Goal: Information Seeking & Learning: Learn about a topic

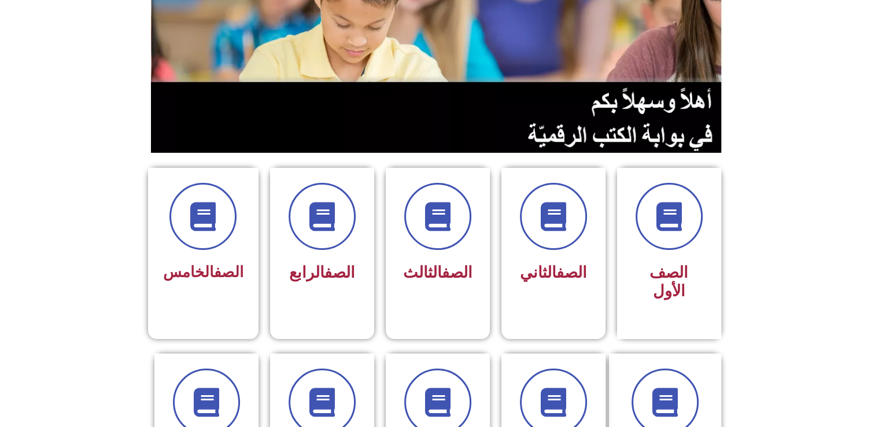
scroll to position [159, 0]
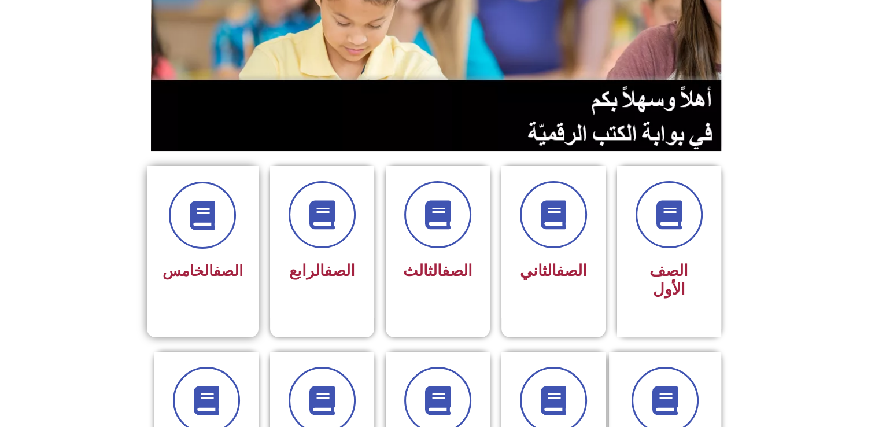
click at [204, 174] on div "الصف الخامس" at bounding box center [203, 242] width 112 height 153
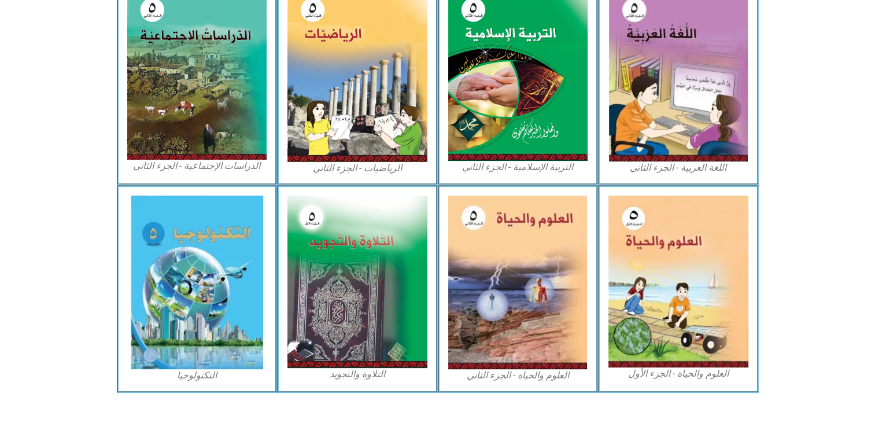
scroll to position [609, 0]
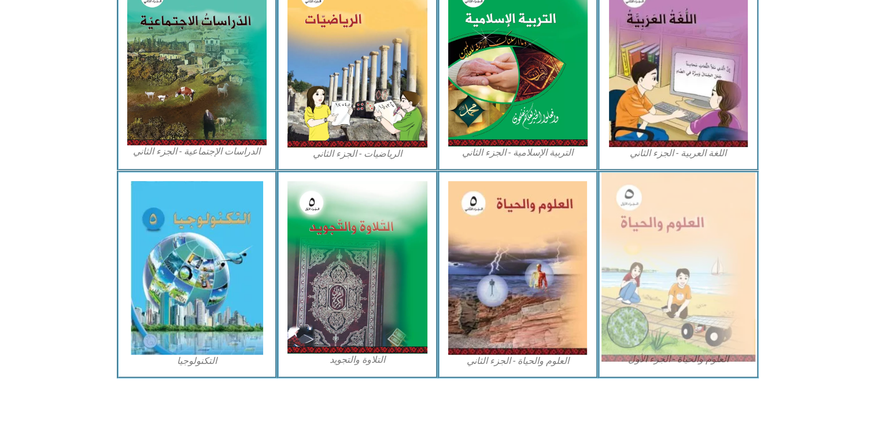
click at [699, 255] on img at bounding box center [679, 266] width 154 height 189
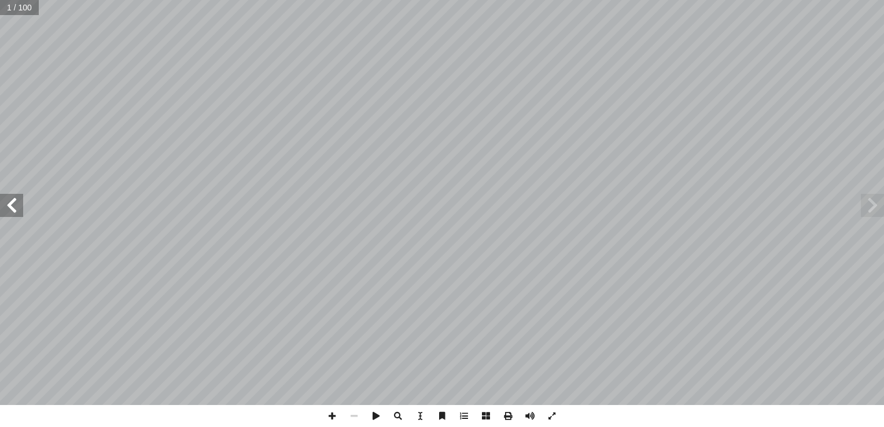
click at [19, 205] on span at bounding box center [11, 205] width 23 height 23
click at [0, 105] on html "الصفحة الرئيسية الصف الأول الصف الثاني الصف الثالث الصف الرابع الصف الخامس الصف…" at bounding box center [442, 52] width 884 height 105
click at [10, 199] on span at bounding box center [11, 205] width 23 height 23
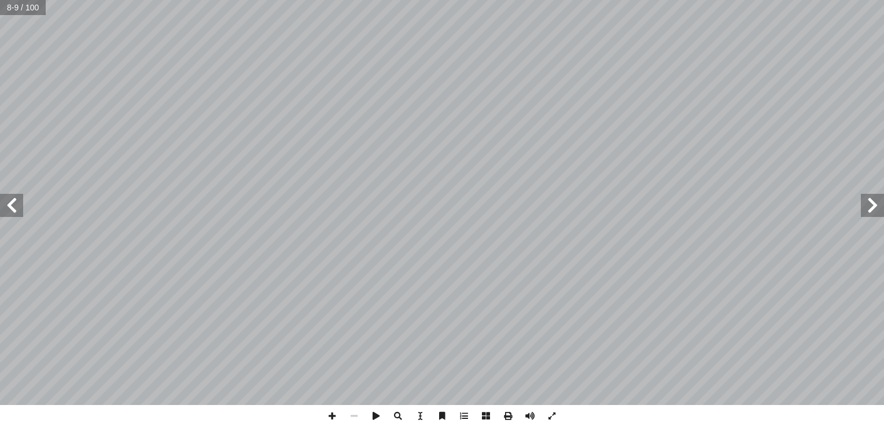
click at [10, 194] on span at bounding box center [11, 205] width 23 height 23
click at [16, 200] on span at bounding box center [11, 205] width 23 height 23
click at [329, 415] on span at bounding box center [332, 416] width 22 height 22
click at [350, 415] on span at bounding box center [354, 416] width 22 height 22
click at [352, 416] on span at bounding box center [354, 416] width 22 height 22
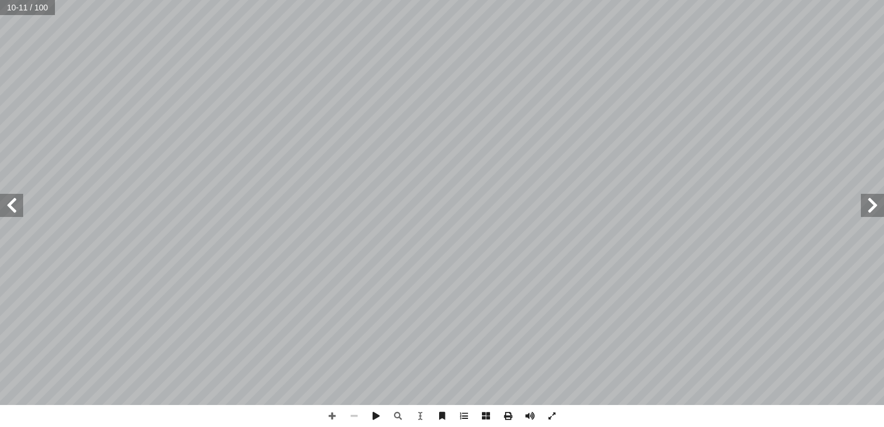
click at [352, 416] on span at bounding box center [354, 416] width 22 height 22
click at [19, 205] on span at bounding box center [11, 205] width 23 height 23
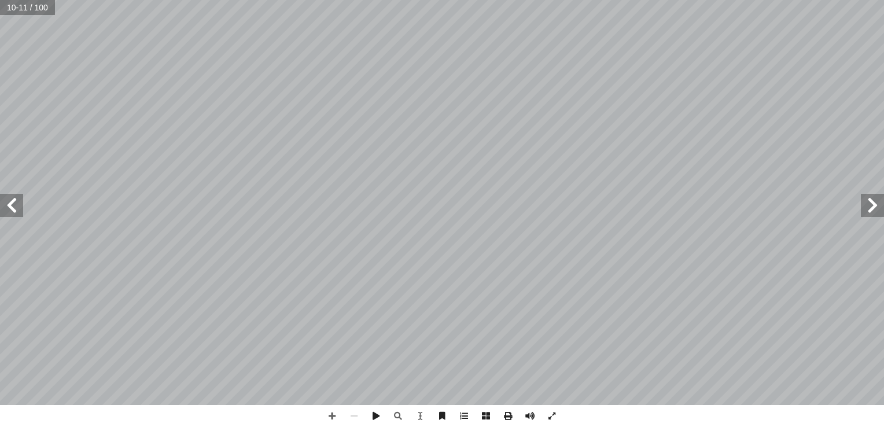
click at [14, 204] on span at bounding box center [11, 205] width 23 height 23
click at [509, 418] on span at bounding box center [508, 416] width 22 height 22
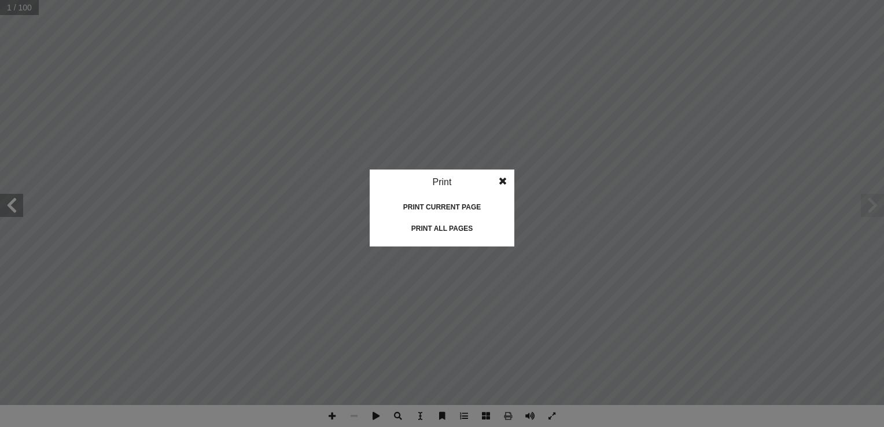
click at [500, 177] on span at bounding box center [502, 181] width 21 height 23
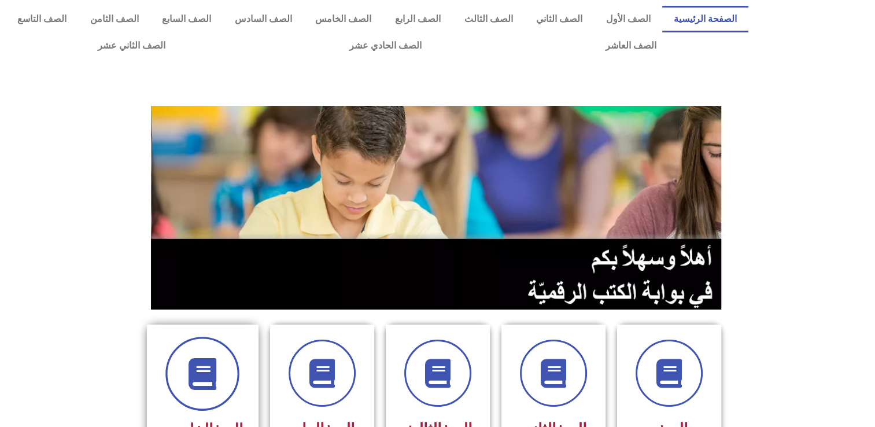
click at [192, 375] on icon at bounding box center [203, 374] width 32 height 32
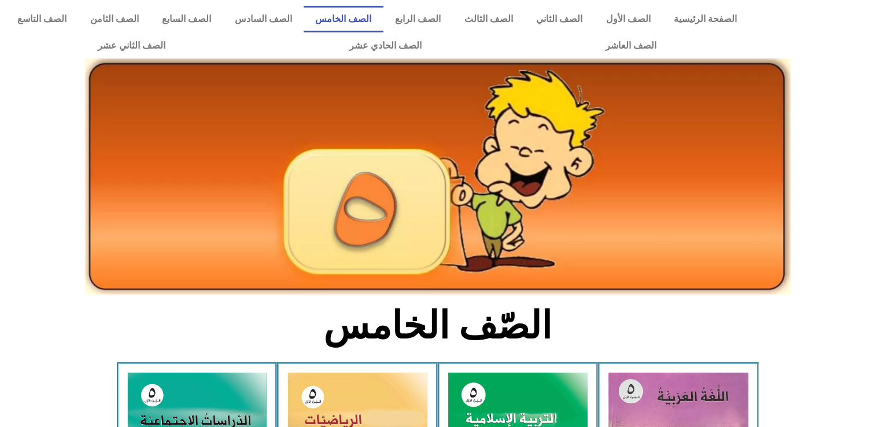
click at [199, 344] on section "الصّف الخامس" at bounding box center [437, 332] width 875 height 60
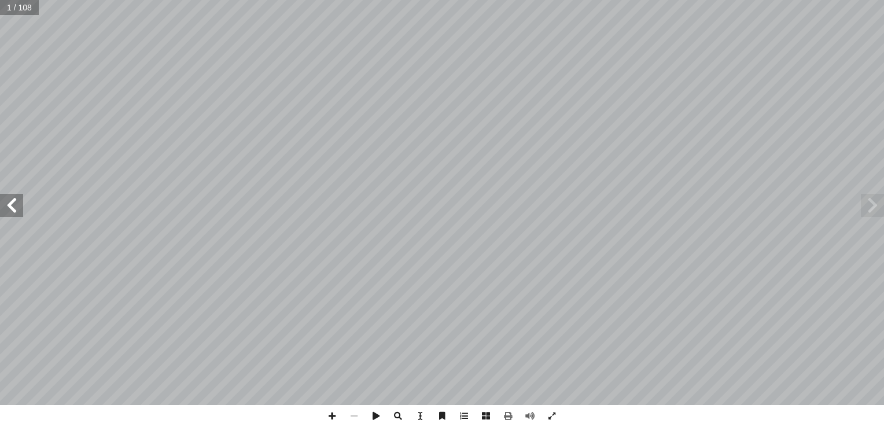
click at [11, 201] on span at bounding box center [11, 205] width 23 height 23
click at [11, 209] on span at bounding box center [11, 205] width 23 height 23
click at [332, 411] on span at bounding box center [332, 416] width 22 height 22
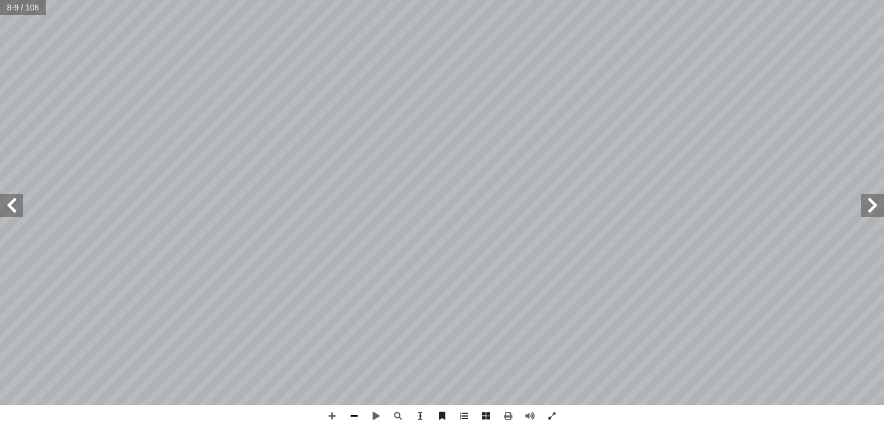
click at [352, 417] on span at bounding box center [354, 416] width 22 height 22
click at [14, 211] on span at bounding box center [11, 205] width 23 height 23
click at [333, 413] on span at bounding box center [332, 416] width 22 height 22
click at [195, 0] on html "الصفحة الرئيسية الصف الأول الصف الثاني الصف الثالث الصف الرابع الصف الخامس الصف…" at bounding box center [442, 52] width 884 height 105
click at [6, 204] on span at bounding box center [11, 205] width 23 height 23
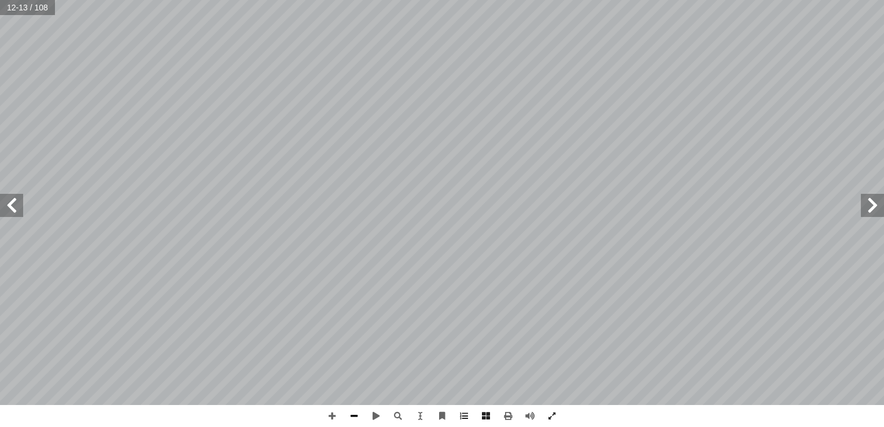
click at [360, 422] on span at bounding box center [354, 416] width 22 height 22
click at [12, 205] on span at bounding box center [11, 205] width 23 height 23
click at [12, 203] on span at bounding box center [11, 205] width 23 height 23
drag, startPoint x: 16, startPoint y: 209, endPoint x: 13, endPoint y: 202, distance: 7.5
click at [14, 208] on span at bounding box center [11, 205] width 23 height 23
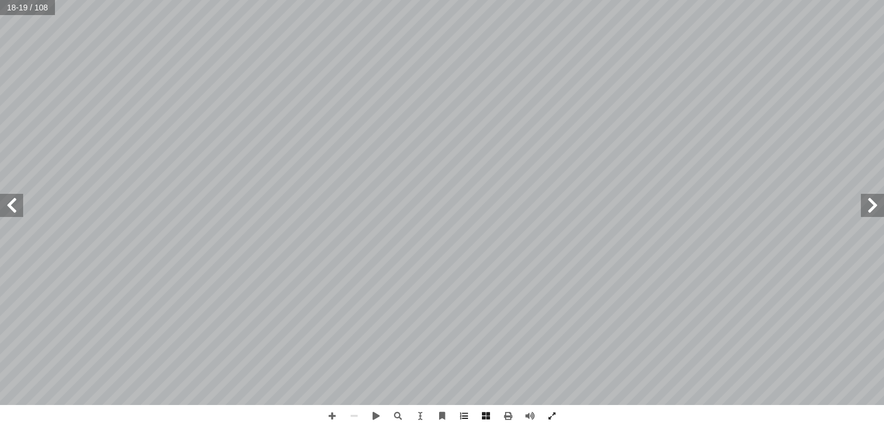
click at [18, 208] on span at bounding box center [11, 205] width 23 height 23
click at [18, 207] on span at bounding box center [11, 205] width 23 height 23
click at [17, 207] on span at bounding box center [11, 205] width 23 height 23
click at [17, 203] on span at bounding box center [11, 205] width 23 height 23
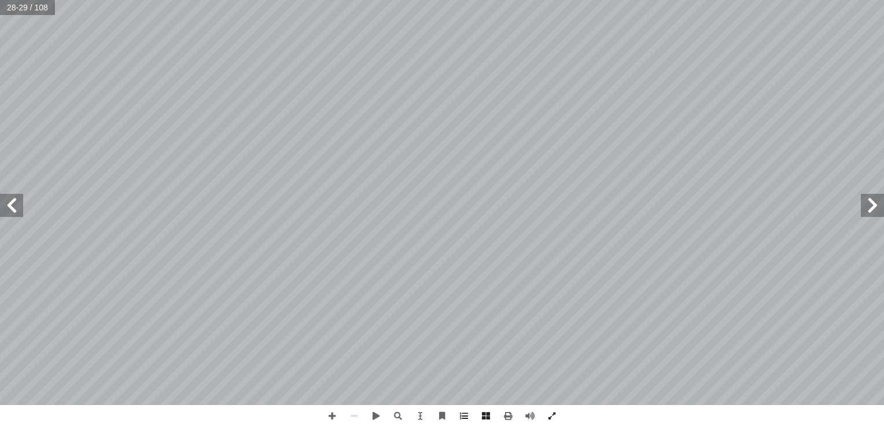
click at [18, 201] on span at bounding box center [11, 205] width 23 height 23
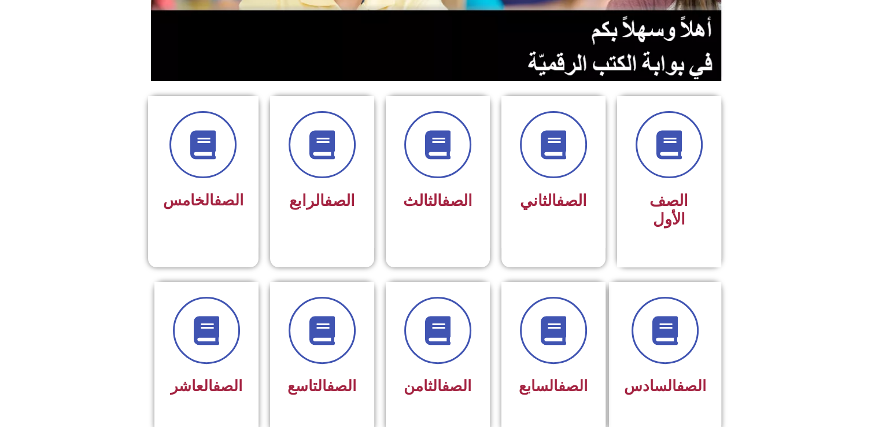
scroll to position [230, 0]
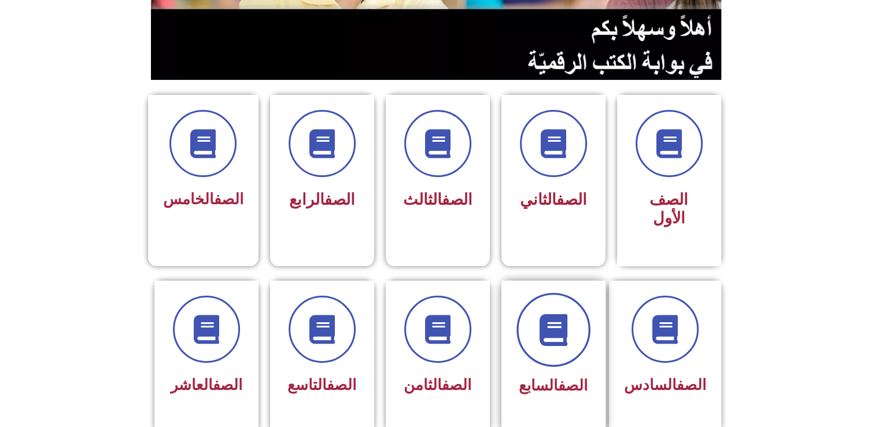
click at [537, 327] on span at bounding box center [554, 330] width 74 height 74
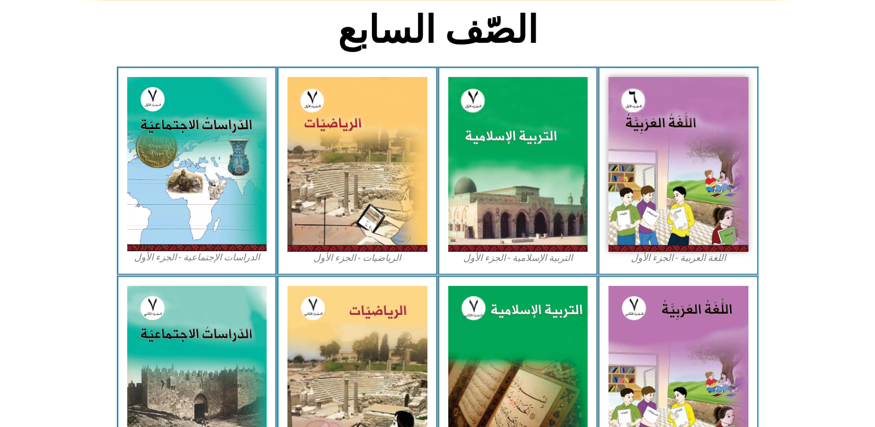
scroll to position [294, 0]
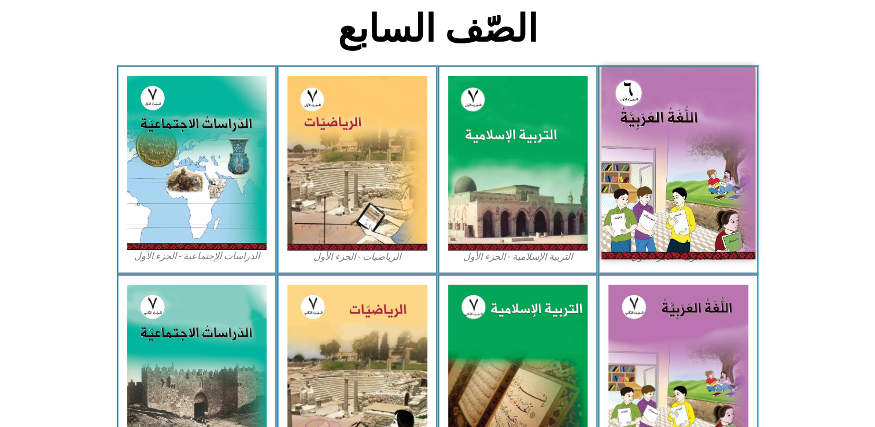
click at [691, 126] on img at bounding box center [679, 163] width 154 height 192
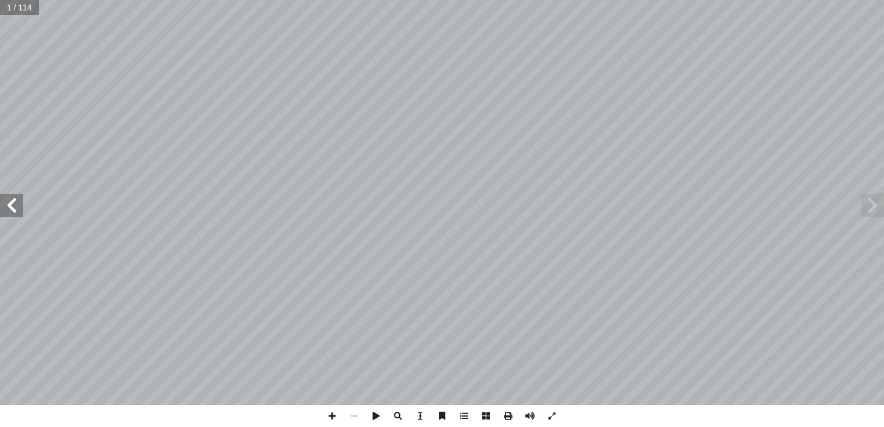
click at [12, 204] on span at bounding box center [11, 205] width 23 height 23
click at [9, 207] on span at bounding box center [11, 205] width 23 height 23
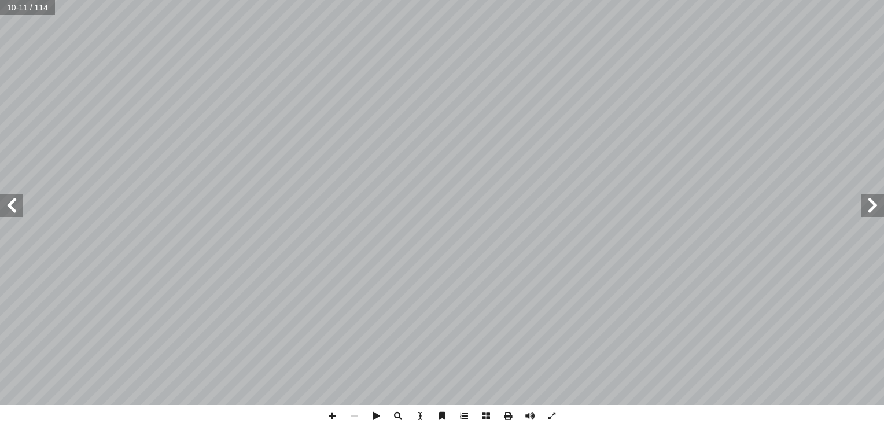
click at [9, 207] on span at bounding box center [11, 205] width 23 height 23
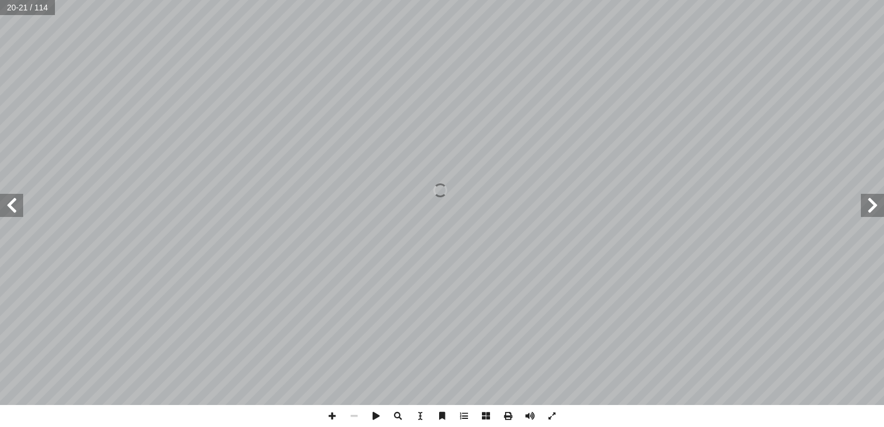
click at [9, 207] on span at bounding box center [11, 205] width 23 height 23
click at [871, 207] on span at bounding box center [872, 205] width 23 height 23
click at [11, 204] on span at bounding box center [11, 205] width 23 height 23
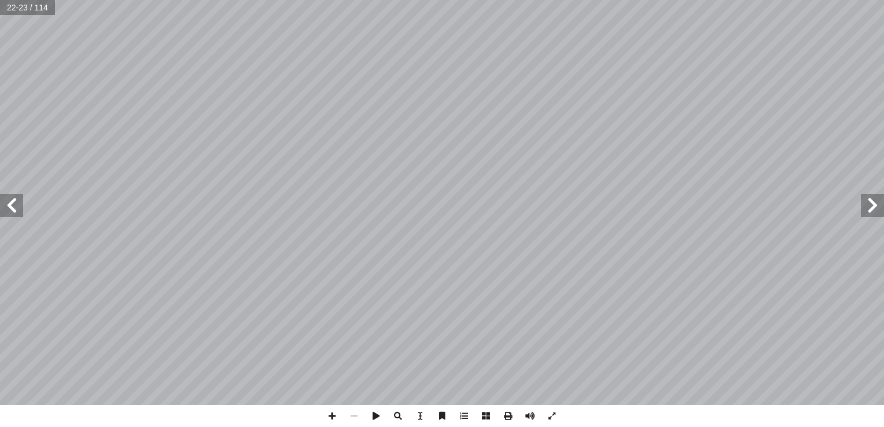
click at [13, 206] on span at bounding box center [11, 205] width 23 height 23
click at [875, 216] on span at bounding box center [872, 205] width 23 height 23
click at [9, 205] on span at bounding box center [11, 205] width 23 height 23
click at [0, 105] on html "الصفحة الرئيسية الصف الأول الصف الثاني الصف الثالث الصف الرابع الصف الخامس الصف…" at bounding box center [442, 52] width 884 height 105
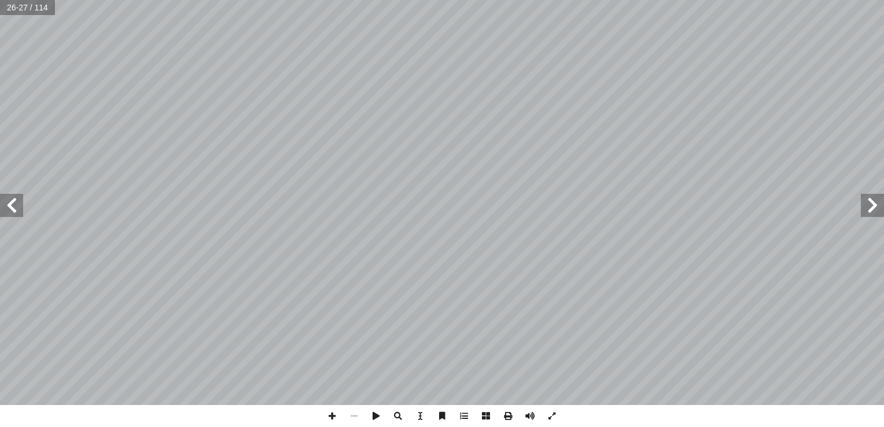
click at [9, 198] on span at bounding box center [11, 205] width 23 height 23
click at [9, 197] on span at bounding box center [11, 205] width 23 height 23
click at [6, 194] on span at bounding box center [11, 205] width 23 height 23
click at [5, 196] on span at bounding box center [11, 205] width 23 height 23
click at [7, 198] on span at bounding box center [11, 205] width 23 height 23
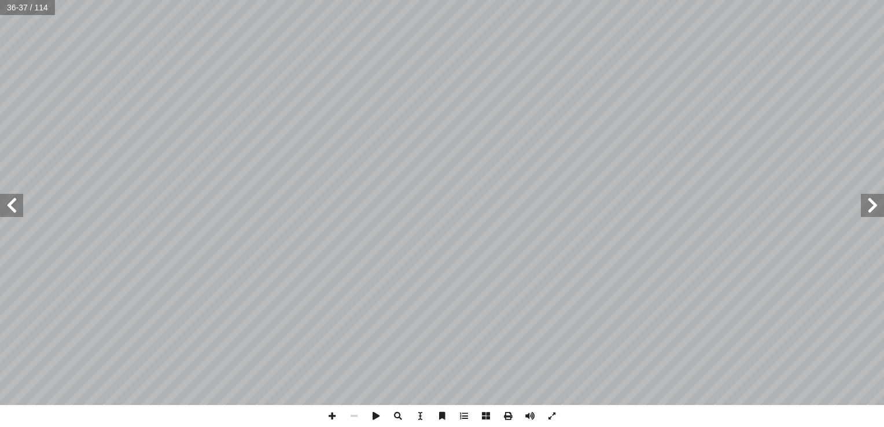
click at [5, 197] on span at bounding box center [11, 205] width 23 height 23
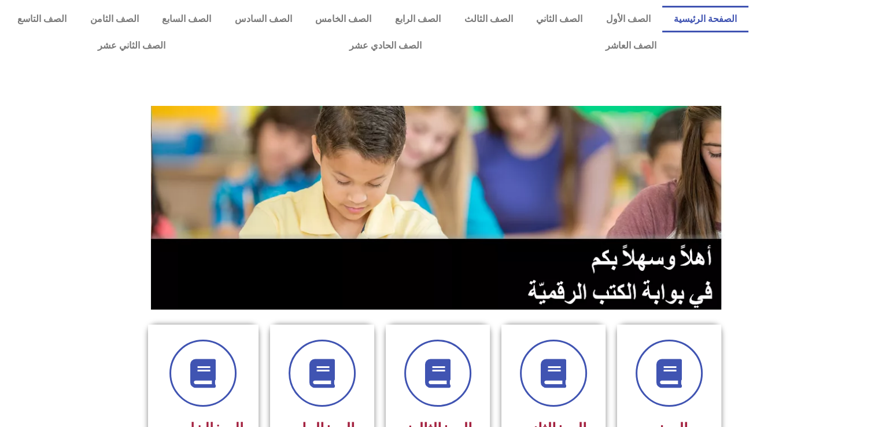
drag, startPoint x: 872, startPoint y: 115, endPoint x: 874, endPoint y: 148, distance: 33.0
click at [874, 152] on section at bounding box center [437, 207] width 875 height 221
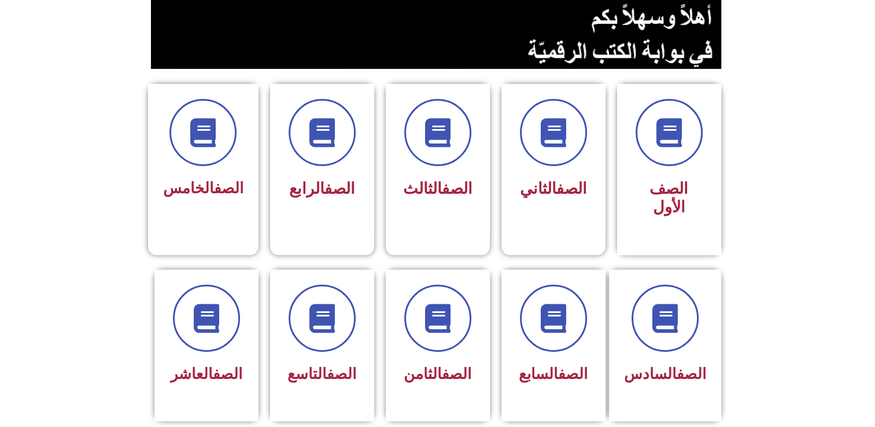
scroll to position [236, 0]
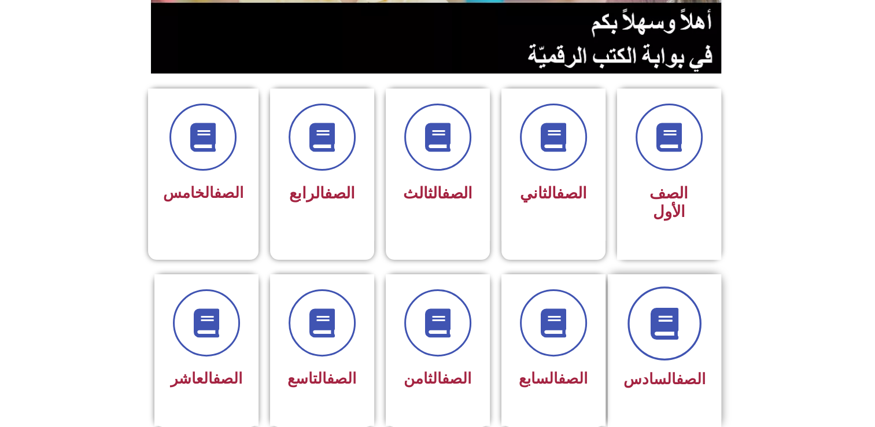
click at [650, 290] on span at bounding box center [665, 323] width 74 height 74
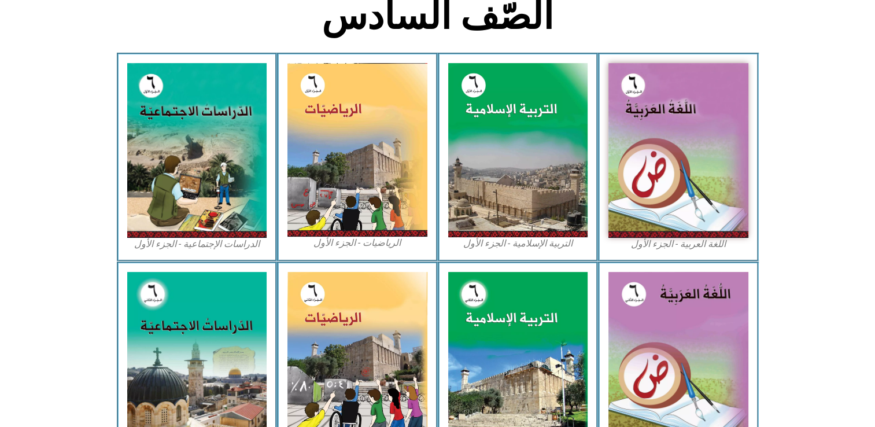
scroll to position [311, 0]
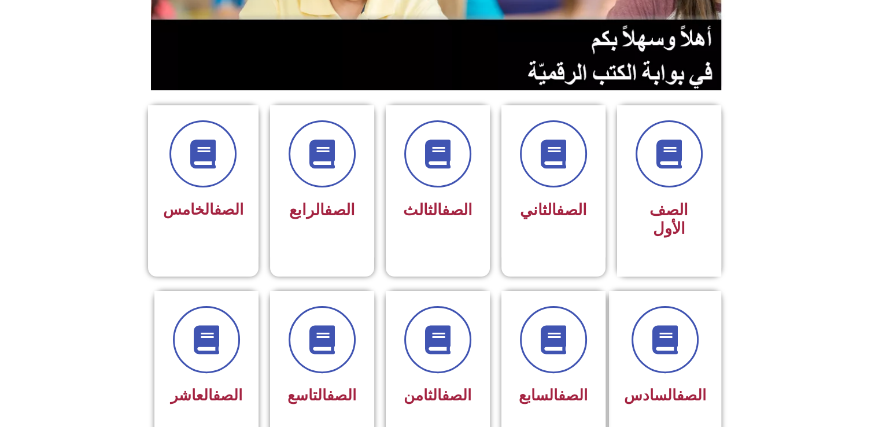
scroll to position [218, 0]
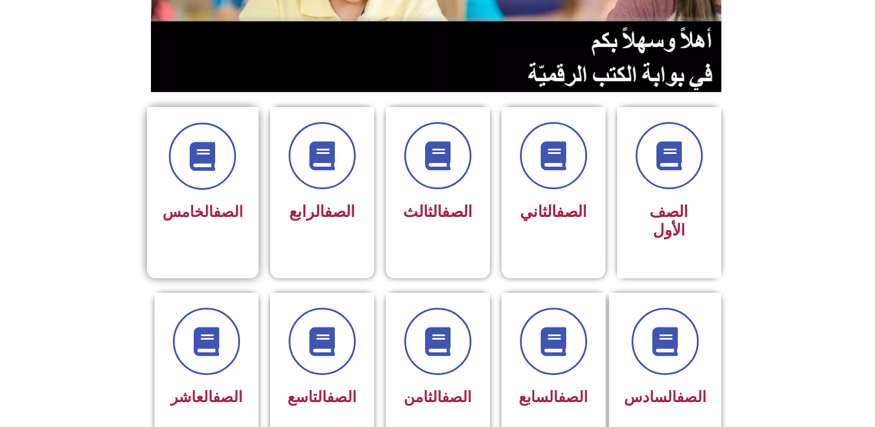
click at [218, 239] on div "الصف الخامس" at bounding box center [203, 183] width 112 height 153
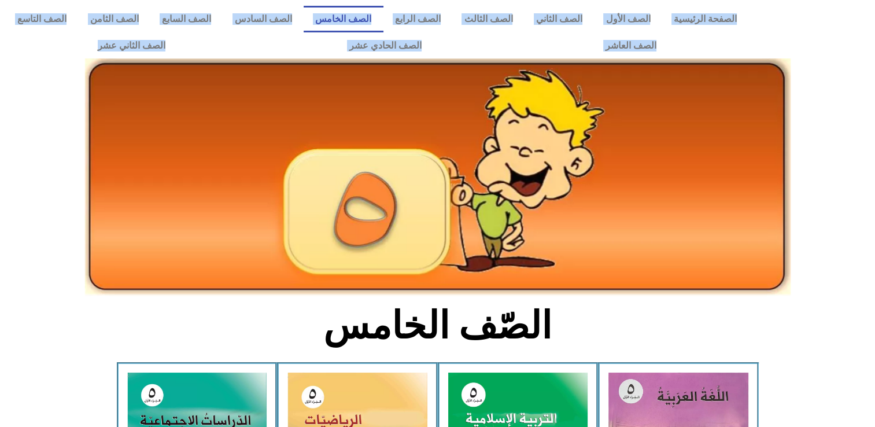
drag, startPoint x: 874, startPoint y: 30, endPoint x: 886, endPoint y: 94, distance: 65.3
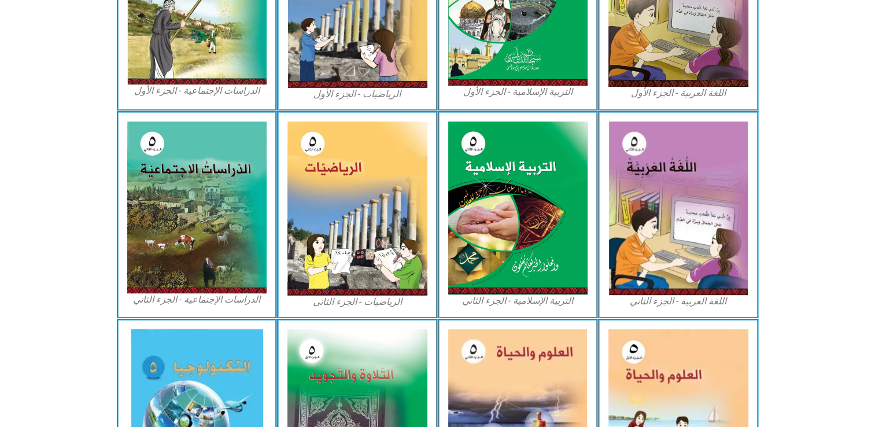
scroll to position [609, 0]
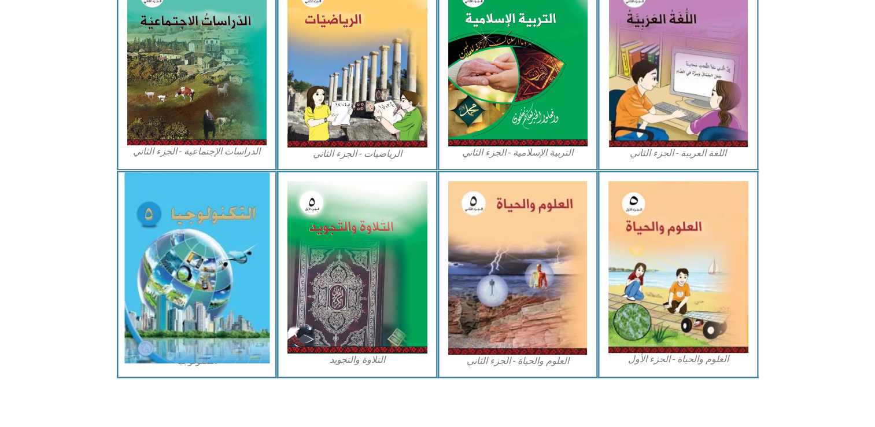
click at [224, 286] on img at bounding box center [197, 267] width 146 height 191
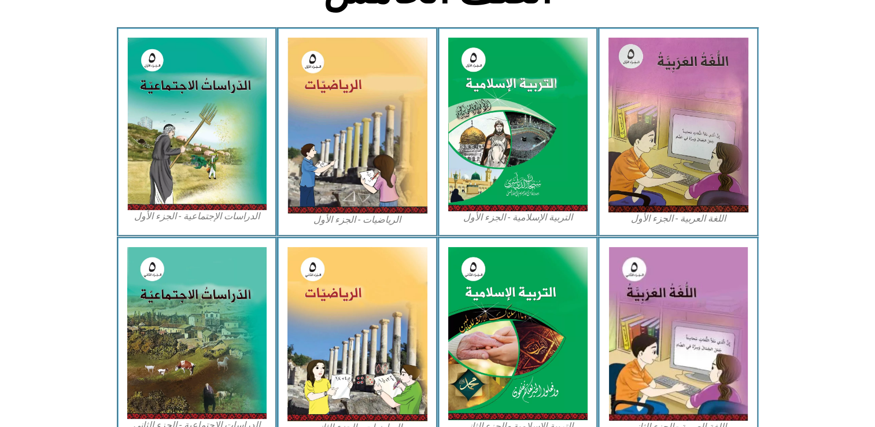
scroll to position [305, 0]
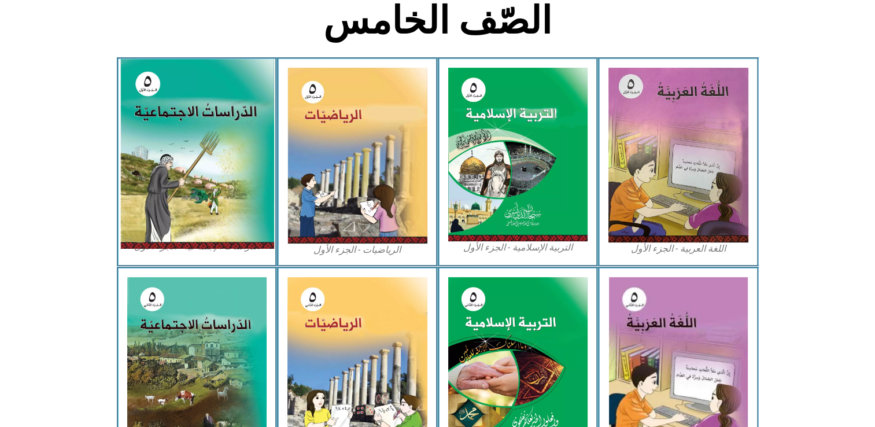
click at [211, 154] on img at bounding box center [197, 154] width 154 height 190
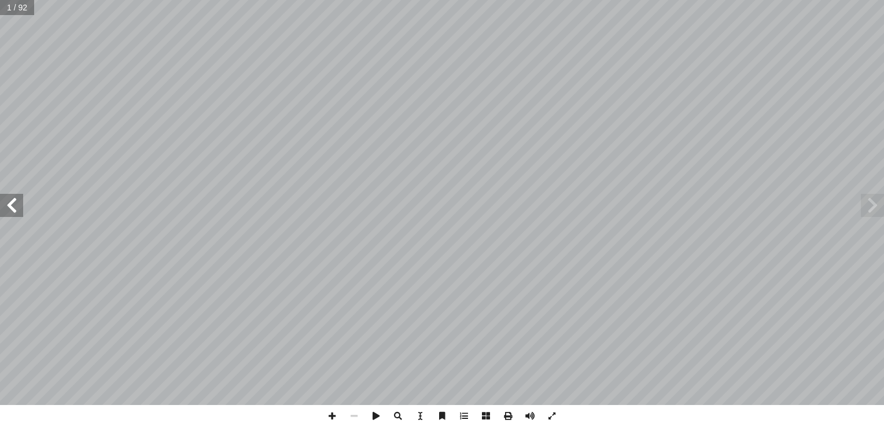
click at [16, 209] on span at bounding box center [11, 205] width 23 height 23
click at [17, 206] on span at bounding box center [11, 205] width 23 height 23
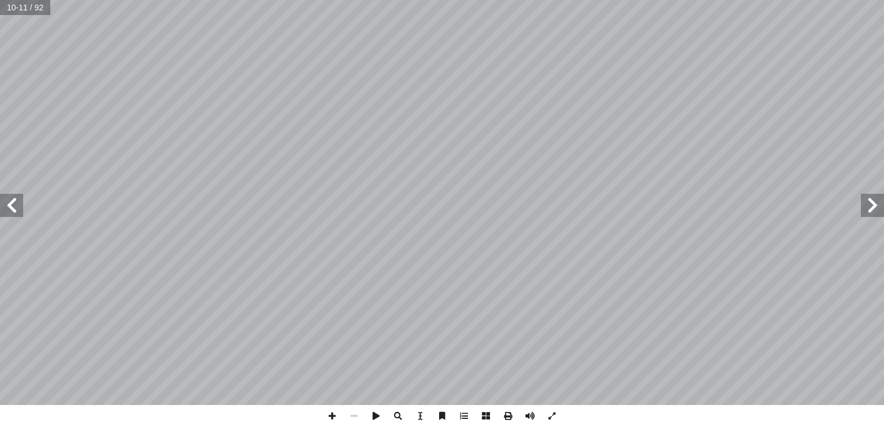
click at [17, 206] on span at bounding box center [11, 205] width 23 height 23
click at [19, 208] on span at bounding box center [11, 205] width 23 height 23
click at [17, 207] on span at bounding box center [11, 205] width 23 height 23
click at [17, 204] on span at bounding box center [11, 205] width 23 height 23
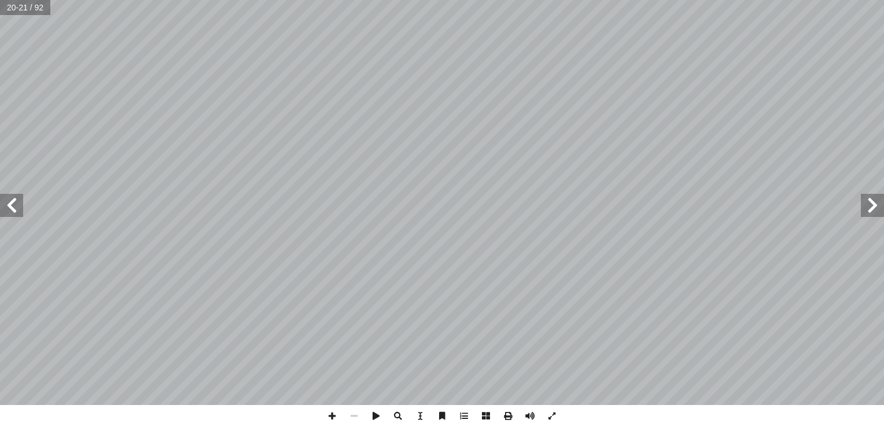
click at [17, 203] on span at bounding box center [11, 205] width 23 height 23
